Goal: Transaction & Acquisition: Purchase product/service

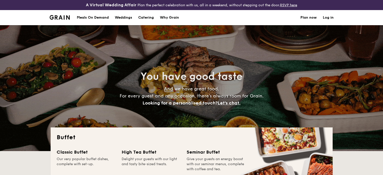
select select
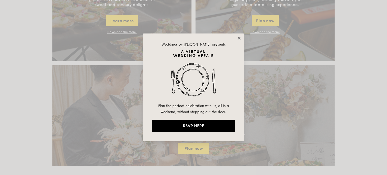
click at [239, 38] on icon at bounding box center [238, 38] width 3 height 3
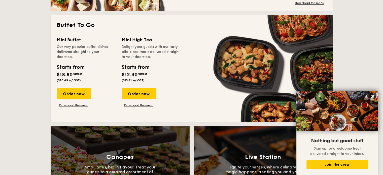
scroll to position [335, 0]
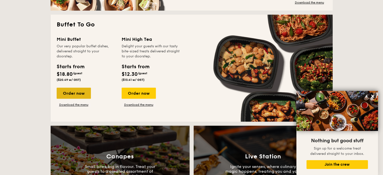
click at [82, 92] on div "Order now" at bounding box center [74, 93] width 34 height 11
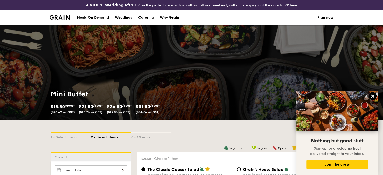
click at [370, 97] on icon at bounding box center [372, 96] width 5 height 5
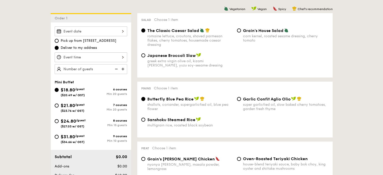
scroll to position [139, 0]
click at [66, 118] on span "$24.80" at bounding box center [68, 121] width 15 height 6
click at [59, 119] on input "$24.80 /guest ($27.03 w/ GST) 8 courses Min 15 guests" at bounding box center [57, 121] width 4 height 4
radio input "true"
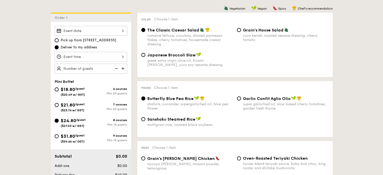
radio input "true"
radio input "false"
radio input "true"
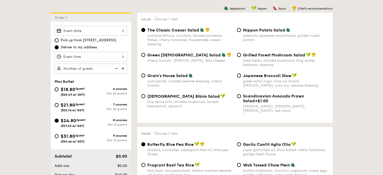
click at [68, 134] on span "$31.80" at bounding box center [68, 136] width 14 height 6
click at [59, 134] on input "$31.80 /guest ($34.66 w/ GST) 9 courses Min 10 guests" at bounding box center [57, 136] width 4 height 4
radio input "true"
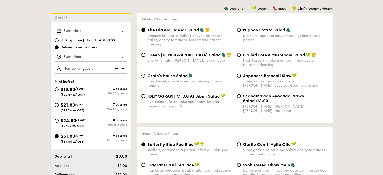
radio input "true"
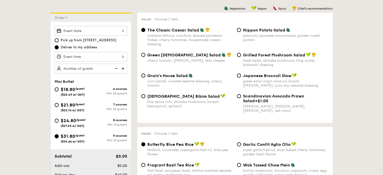
radio input "true"
click at [104, 27] on div at bounding box center [91, 31] width 73 height 10
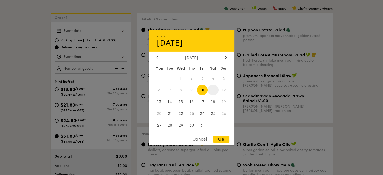
click at [211, 91] on span "11" at bounding box center [213, 90] width 11 height 11
click at [220, 139] on div "OK" at bounding box center [221, 139] width 16 height 7
type input "[DATE]"
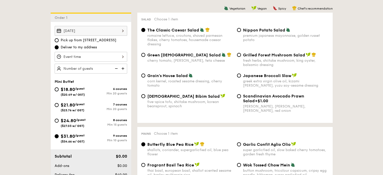
click at [108, 59] on div at bounding box center [91, 57] width 73 height 10
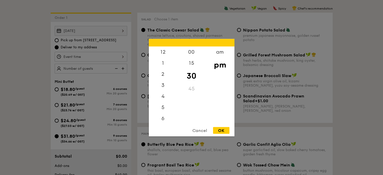
scroll to position [22, 0]
click at [224, 52] on div "am" at bounding box center [220, 53] width 28 height 15
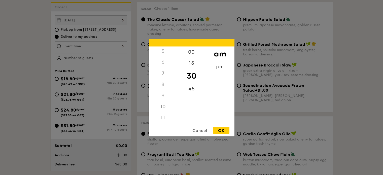
scroll to position [153, 0]
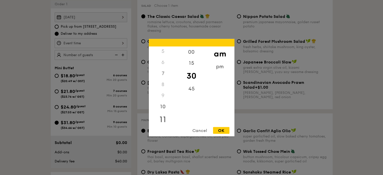
click at [161, 115] on div "11" at bounding box center [163, 119] width 28 height 15
click at [219, 130] on div "OK" at bounding box center [221, 130] width 16 height 7
type input "11:30AM"
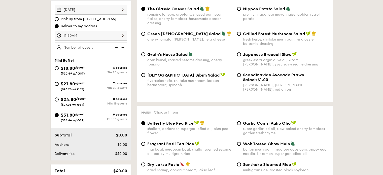
scroll to position [160, 0]
click at [234, 41] on div "Green Goddess Salad cherry tomato, [PERSON_NAME], feta cheese" at bounding box center [187, 37] width 96 height 10
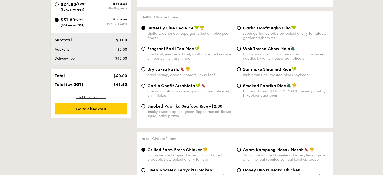
scroll to position [255, 0]
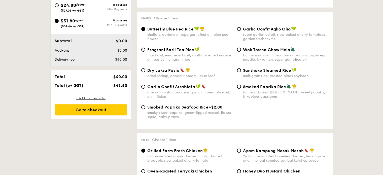
click at [262, 71] on span "Sanshoku Steamed Rice" at bounding box center [267, 70] width 48 height 5
click at [241, 71] on input "Sanshoku Steamed Rice multigrain rice, roasted black soybean" at bounding box center [239, 70] width 4 height 4
radio input "true"
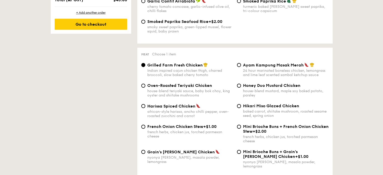
scroll to position [341, 0]
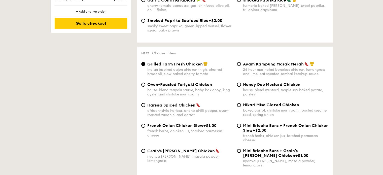
click at [173, 160] on div "nyonya [PERSON_NAME], masala powder, lemongrass" at bounding box center [190, 158] width 86 height 9
click at [145, 153] on input "Grain's [PERSON_NAME] Chicken nyonya [PERSON_NAME], masala powder, lemongrass" at bounding box center [143, 151] width 4 height 4
radio input "true"
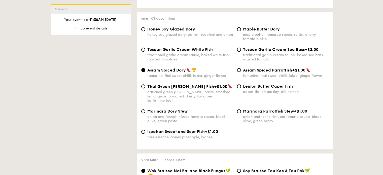
scroll to position [512, 0]
click at [182, 130] on div "Ispahan Sweet and Sour Fish +$1.00 rose essence, honey pineapple, lychee" at bounding box center [190, 134] width 86 height 10
click at [145, 130] on input "Ispahan Sweet and Sour Fish +$1.00 rose essence, honey pineapple, lychee" at bounding box center [143, 131] width 4 height 4
radio input "true"
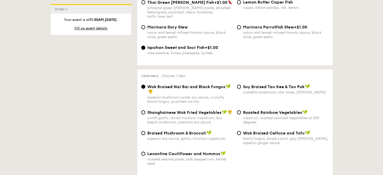
scroll to position [596, 0]
click at [242, 114] on div "Roasted Rainbow Vegetables cajun oil, roasted assorted vegetables at 250 degrees" at bounding box center [283, 116] width 96 height 15
click at [239, 110] on input "Roasted Rainbow Vegetables cajun oil, roasted assorted vegetables at 250 degrees" at bounding box center [239, 112] width 4 height 4
radio input "true"
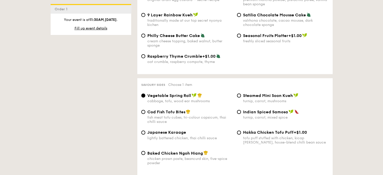
scroll to position [819, 0]
click at [267, 136] on div "tofu puff stuffed with chicken, kicap [PERSON_NAME], house-blend chilli bean sa…" at bounding box center [286, 139] width 86 height 9
click at [241, 134] on input "Hakka Chicken Tofu Puff +$1.00 tofu puff stuffed with chicken, kicap [PERSON_NA…" at bounding box center [239, 132] width 4 height 4
radio input "true"
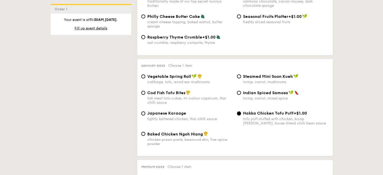
scroll to position [838, 0]
click at [258, 115] on span "Hakka Chicken Tofu Puff" at bounding box center [268, 112] width 51 height 5
click at [241, 115] on input "Hakka Chicken Tofu Puff +$1.00 tofu puff stuffed with chicken, kicap [PERSON_NA…" at bounding box center [239, 113] width 4 height 4
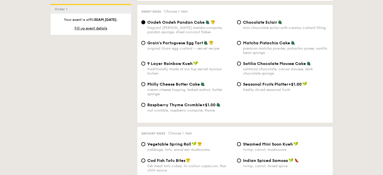
scroll to position [768, 0]
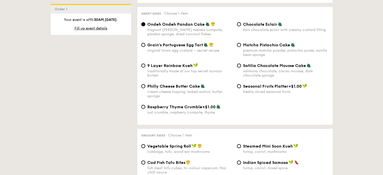
click at [172, 48] on div "original Grain egg custard – secret recipe" at bounding box center [190, 50] width 86 height 4
click at [145, 47] on input "Grain's Portuguese Egg Tart original Grain egg custard – secret recipe" at bounding box center [143, 45] width 4 height 4
radio input "true"
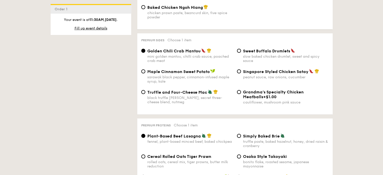
scroll to position [967, 0]
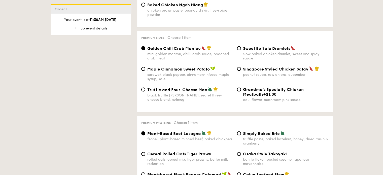
click at [194, 94] on div "Truffle and Four-Cheese Mac black truffle [PERSON_NAME], secret three-cheese bl…" at bounding box center [190, 94] width 86 height 15
click at [145, 92] on input "Truffle and Four-Cheese Mac black truffle [PERSON_NAME], secret three-cheese bl…" at bounding box center [143, 90] width 4 height 4
radio input "true"
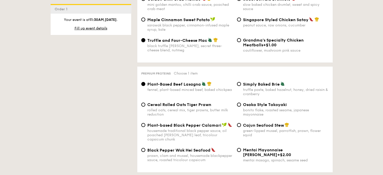
scroll to position [1017, 0]
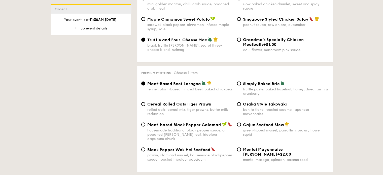
click at [179, 104] on span "Cereal Rolled Oats Tiger Prawn" at bounding box center [179, 104] width 64 height 5
click at [145, 104] on input "Cereal Rolled Oats Tiger Prawn rolled oats, cereal mix, tiger prawns, butter mi…" at bounding box center [143, 104] width 4 height 4
radio input "true"
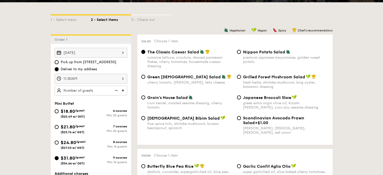
scroll to position [118, 0]
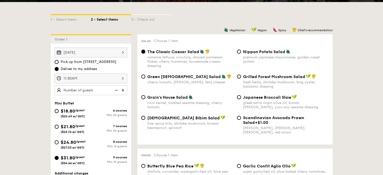
click at [176, 114] on div "Grain's House Salad corn kernel, roasted sesame dressing, cherry tomato Japanes…" at bounding box center [234, 105] width 191 height 21
click at [176, 117] on span "[DEMOGRAPHIC_DATA] Bibim Salad" at bounding box center [183, 118] width 73 height 5
click at [145, 117] on input "Korean Bibim Salad five-spice tofu, shiitake mushroom, korean beansprout, spina…" at bounding box center [143, 118] width 4 height 4
radio input "true"
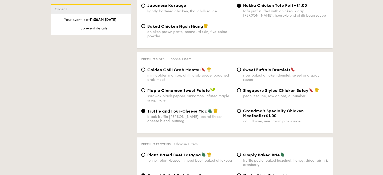
scroll to position [947, 0]
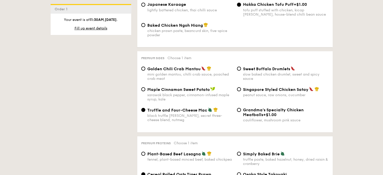
click at [270, 77] on div "slow baked chicken drumlet, sweet and spicy sauce" at bounding box center [286, 76] width 86 height 9
click at [241, 70] on input "Sweet Buffalo Drumlets slow baked chicken drumlet, sweet and spicy sauce" at bounding box center [239, 68] width 4 height 4
radio input "true"
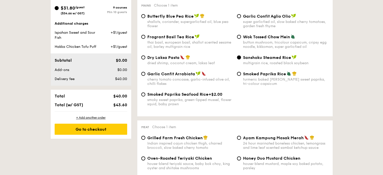
scroll to position [268, 0]
click at [95, 134] on div "Go to checkout" at bounding box center [91, 128] width 73 height 11
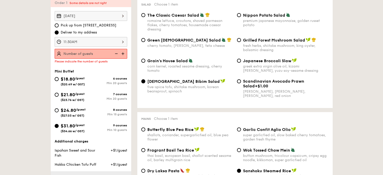
scroll to position [145, 0]
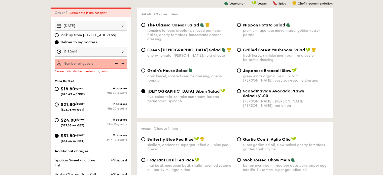
click at [124, 64] on img at bounding box center [124, 64] width 8 height 10
type input "10 guests"
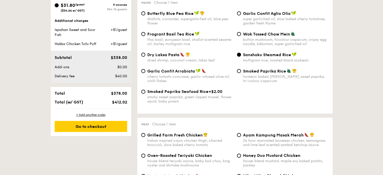
scroll to position [271, 0]
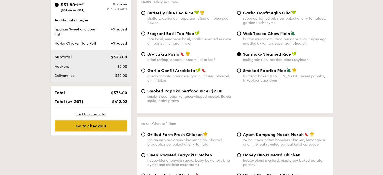
click at [103, 131] on div "Go to checkout" at bounding box center [91, 125] width 73 height 11
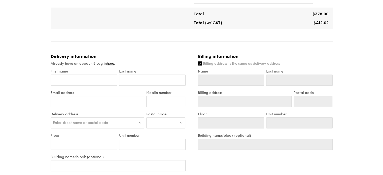
scroll to position [260, 0]
click at [101, 75] on input "First name" at bounding box center [84, 80] width 66 height 11
type input "M"
type input "Mic"
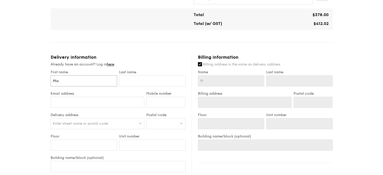
type input "Mic"
type input "Miche"
type input "[PERSON_NAME]"
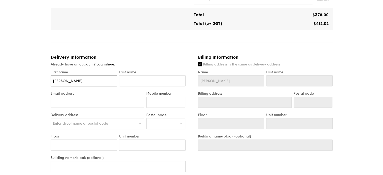
type input "[PERSON_NAME]"
type input "Ya"
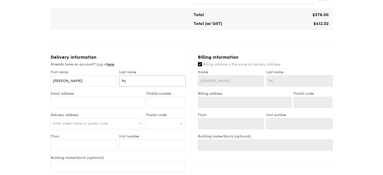
type input "Yap"
click at [91, 97] on input "Email address" at bounding box center [98, 102] width 94 height 11
type input "[EMAIL_ADDRESS][DOMAIN_NAME]"
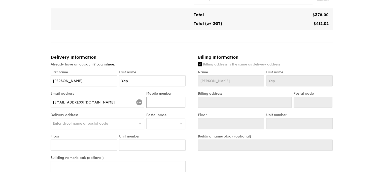
click at [159, 98] on input "Mobile number" at bounding box center [165, 102] width 39 height 11
type input "98168310"
click at [128, 118] on div "Enter street name or postal code" at bounding box center [98, 123] width 94 height 11
click at [155, 118] on div at bounding box center [165, 123] width 39 height 11
type input "644667"
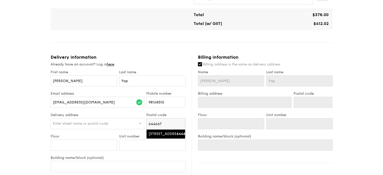
click at [158, 132] on div "[STREET_ADDRESS]" at bounding box center [162, 133] width 26 height 5
type input "[STREET_ADDRESS]"
type input "644667"
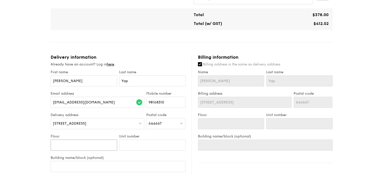
click at [98, 139] on input "Floor" at bounding box center [84, 144] width 66 height 11
type input "09"
click at [135, 139] on input "Unit number" at bounding box center [152, 144] width 66 height 11
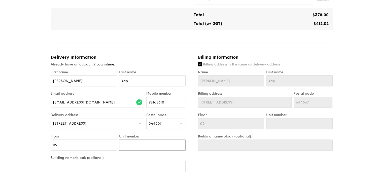
type input "1"
type input "12"
type input "125"
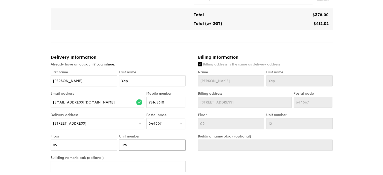
type input "125"
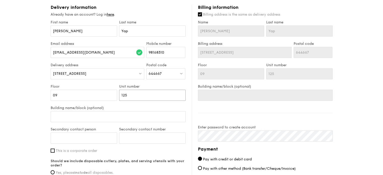
scroll to position [309, 0]
type input "125J"
type input "125"
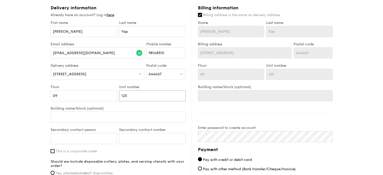
type input "125"
click at [101, 134] on input "Secondary contact person" at bounding box center [84, 138] width 66 height 11
type input "Jacq"
click at [125, 135] on input "Secondary contact number" at bounding box center [152, 138] width 66 height 11
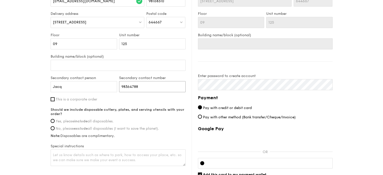
scroll to position [360, 0]
type input "98364788"
click at [54, 121] on div "Should we include disposable cutlery, plates, and serving utensils with your or…" at bounding box center [118, 123] width 135 height 30
click at [53, 120] on input "Yes, please include all disposables." at bounding box center [53, 122] width 4 height 4
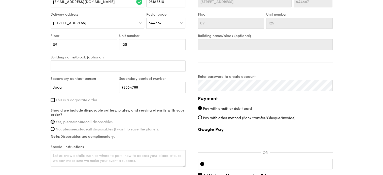
radio input "true"
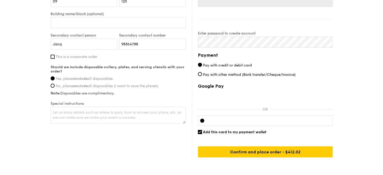
scroll to position [404, 0]
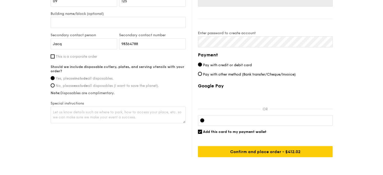
click at [202, 130] on div "Add this card to my payment wallet" at bounding box center [265, 132] width 135 height 4
click at [199, 130] on input "Add this card to my payment wallet" at bounding box center [200, 132] width 4 height 4
checkbox input "false"
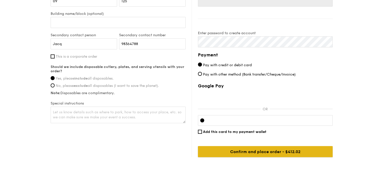
click at [241, 146] on input "Confirm and place order - $412.02" at bounding box center [265, 151] width 135 height 11
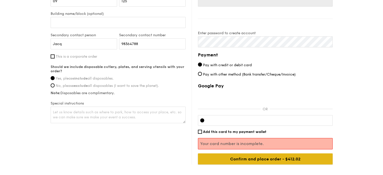
click at [272, 154] on input "Confirm and place order - $412.02" at bounding box center [265, 158] width 135 height 11
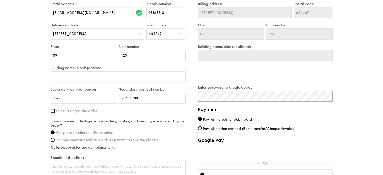
scroll to position [420, 0]
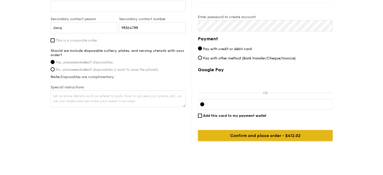
click at [236, 130] on input "Confirm and place order - $412.02" at bounding box center [265, 135] width 135 height 11
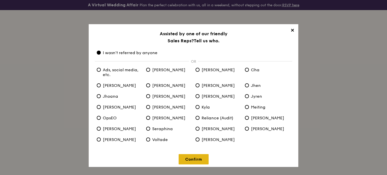
click at [203, 157] on link "Confirm" at bounding box center [194, 159] width 30 height 10
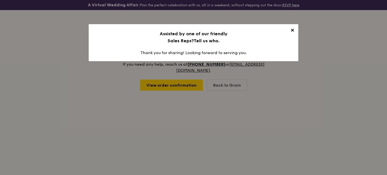
click at [296, 30] on div "✕ Assisted by one of our friendly Sales Reps? Tell us who. Thank you for sharin…" at bounding box center [193, 42] width 209 height 37
click at [293, 30] on span "✕" at bounding box center [292, 31] width 7 height 7
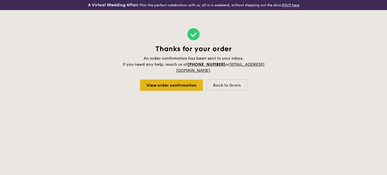
click at [155, 85] on link "View order confirmation" at bounding box center [171, 85] width 63 height 11
